Goal: Task Accomplishment & Management: Use online tool/utility

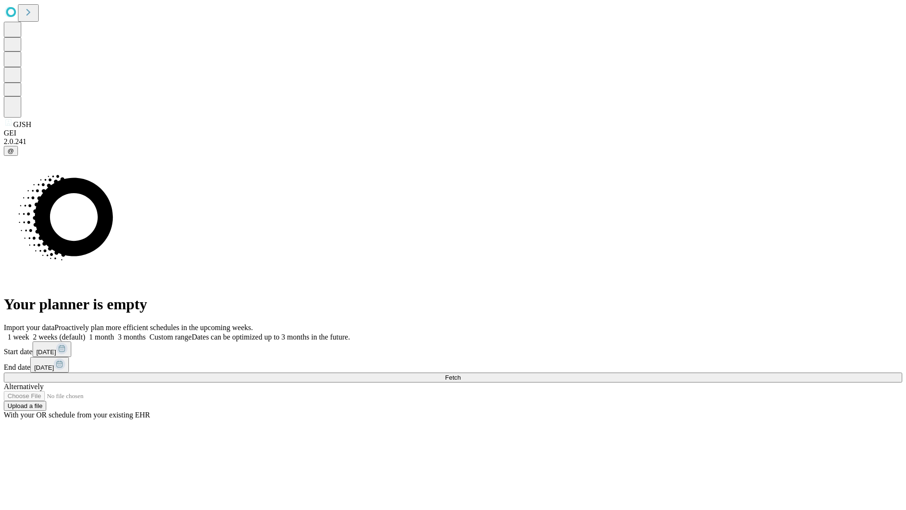
click at [461, 374] on span "Fetch" at bounding box center [453, 377] width 16 height 7
